Goal: Information Seeking & Learning: Learn about a topic

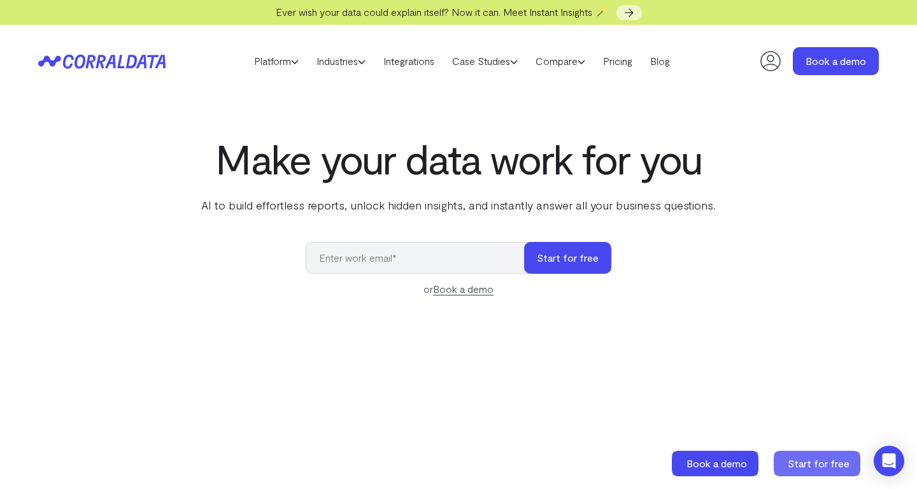
click at [807, 462] on span "Start for free" at bounding box center [818, 463] width 62 height 12
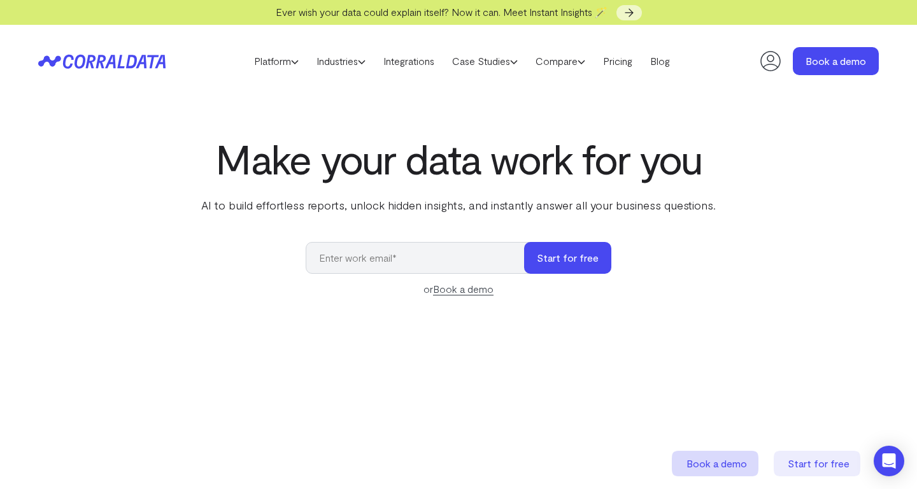
click at [726, 461] on span "Book a demo" at bounding box center [716, 463] width 60 height 12
click at [344, 60] on link "Industries" at bounding box center [340, 61] width 67 height 19
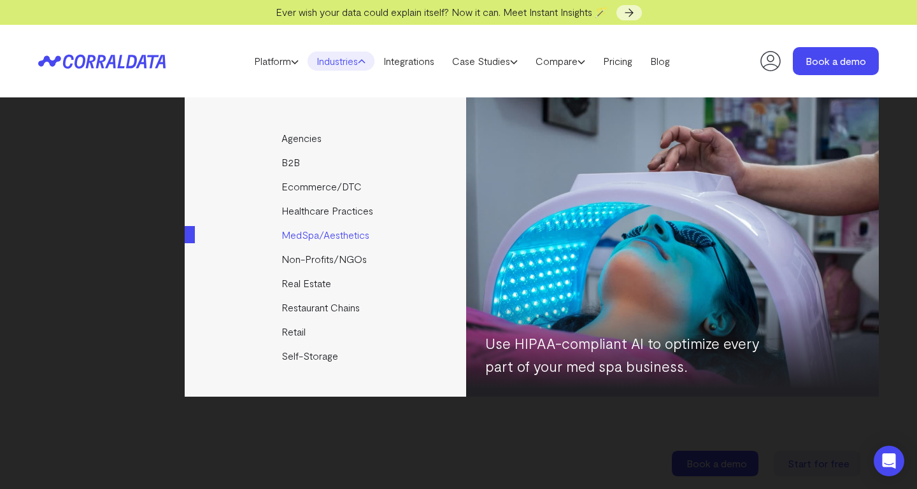
click at [316, 237] on link "MedSpa/Aesthetics" at bounding box center [326, 235] width 283 height 24
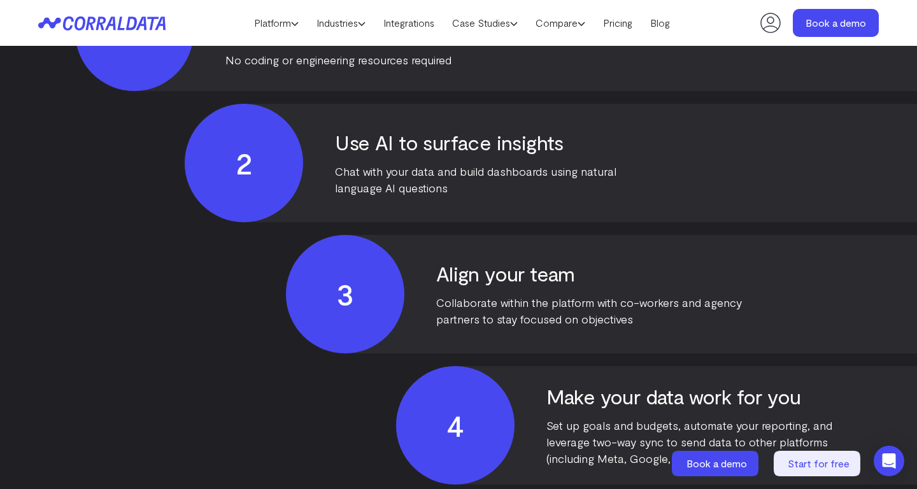
scroll to position [3034, 0]
